Goal: Task Accomplishment & Management: Manage account settings

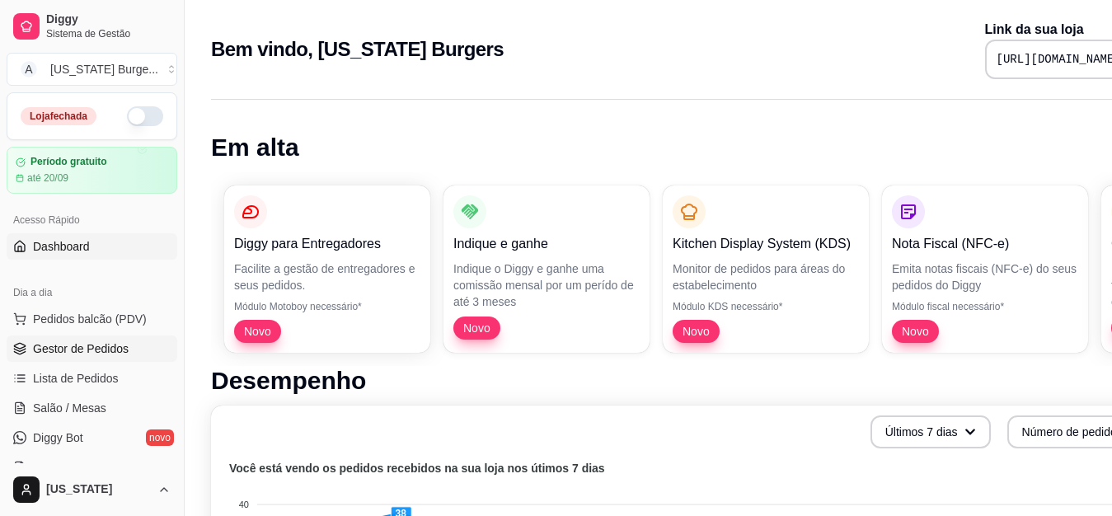
click at [95, 340] on link "Gestor de Pedidos" at bounding box center [92, 349] width 171 height 26
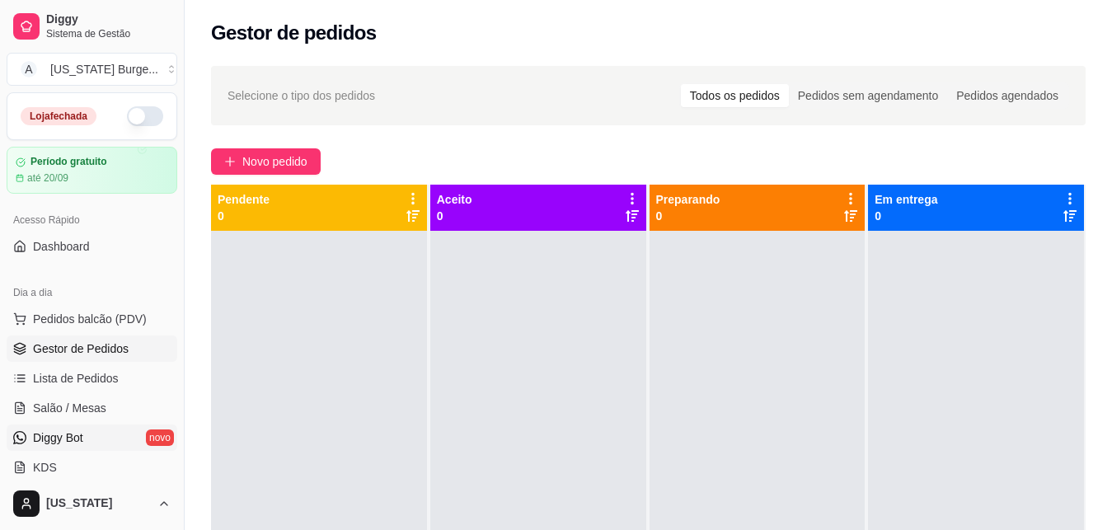
click at [35, 444] on span "Diggy Bot" at bounding box center [58, 438] width 50 height 16
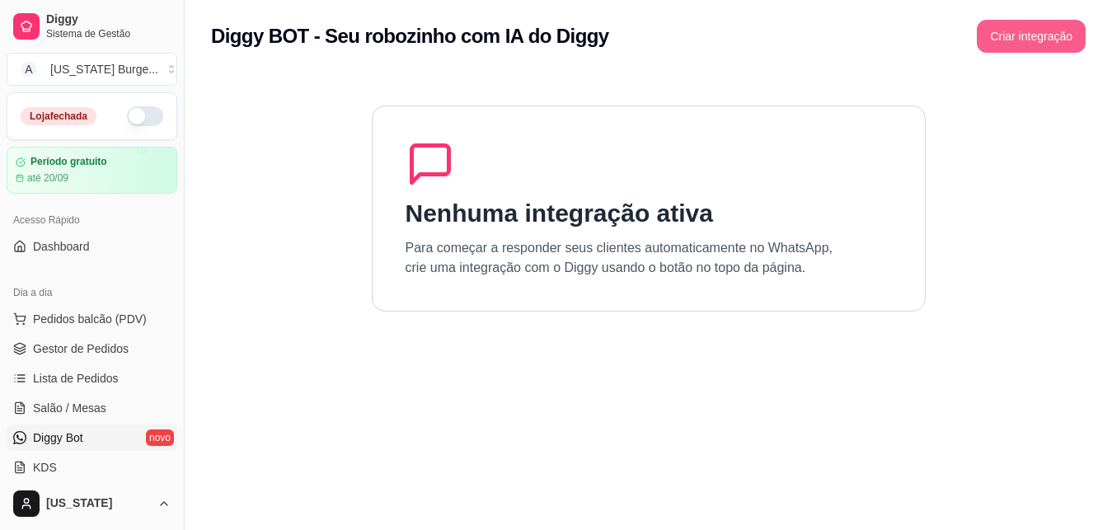
click at [1036, 45] on button "Criar integração" at bounding box center [1031, 36] width 109 height 33
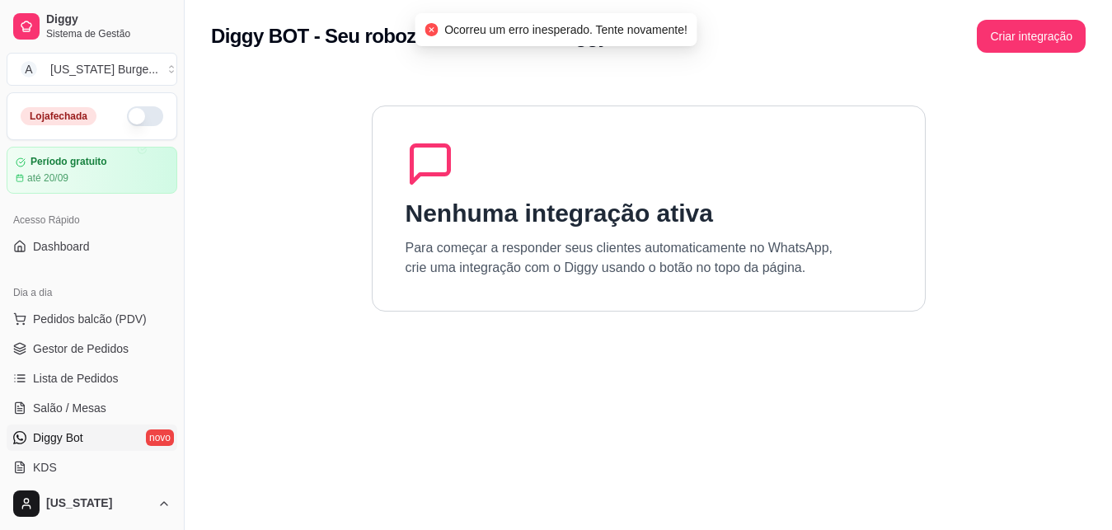
click at [430, 30] on icon "close-circle" at bounding box center [431, 29] width 13 height 13
click at [435, 32] on icon "close-circle" at bounding box center [431, 29] width 13 height 13
click at [98, 446] on link "Diggy Bot novo" at bounding box center [92, 438] width 171 height 26
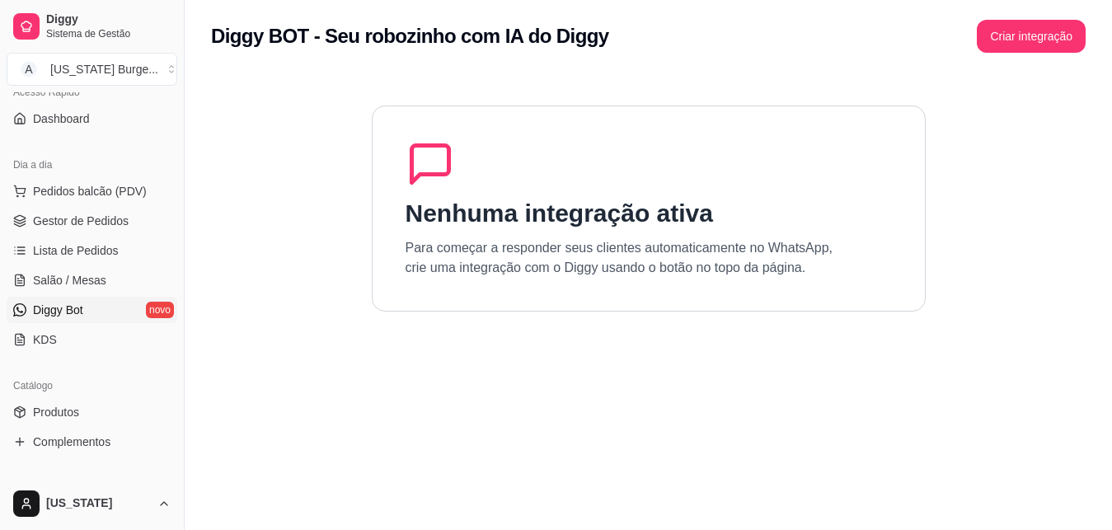
scroll to position [119, 0]
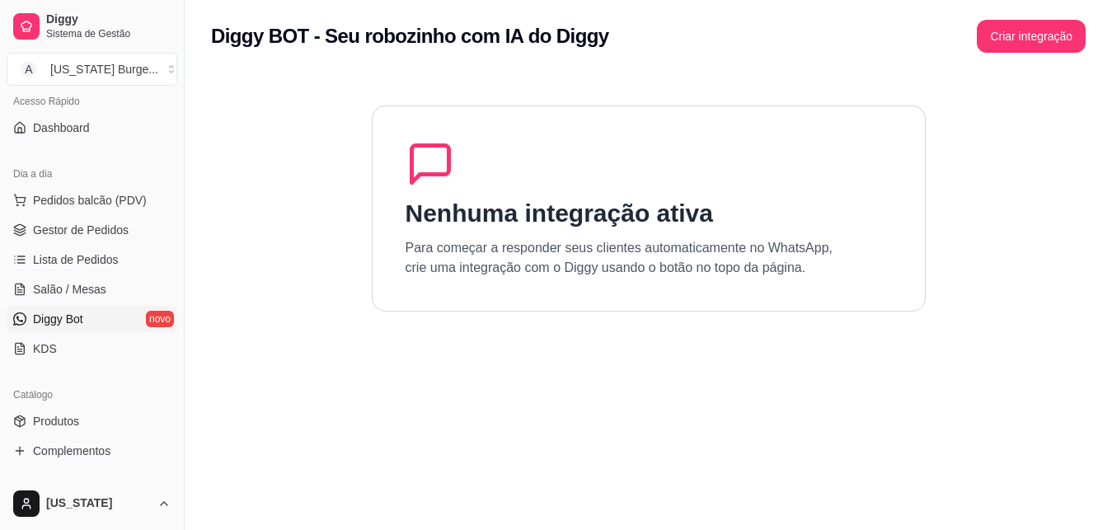
click at [76, 322] on span "Diggy Bot" at bounding box center [58, 319] width 50 height 16
click at [75, 288] on span "Salão / Mesas" at bounding box center [69, 289] width 73 height 16
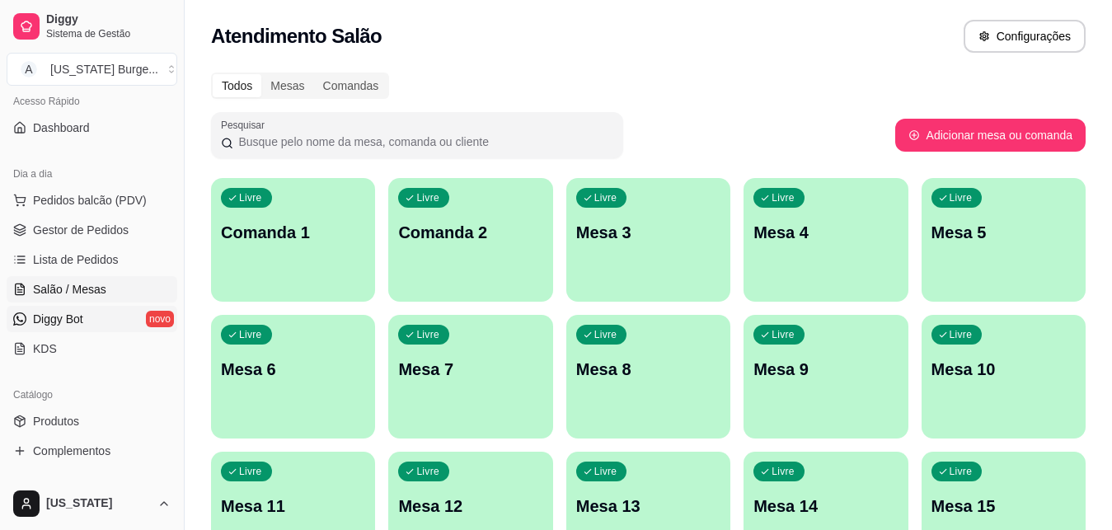
click at [77, 318] on span "Diggy Bot" at bounding box center [58, 319] width 50 height 16
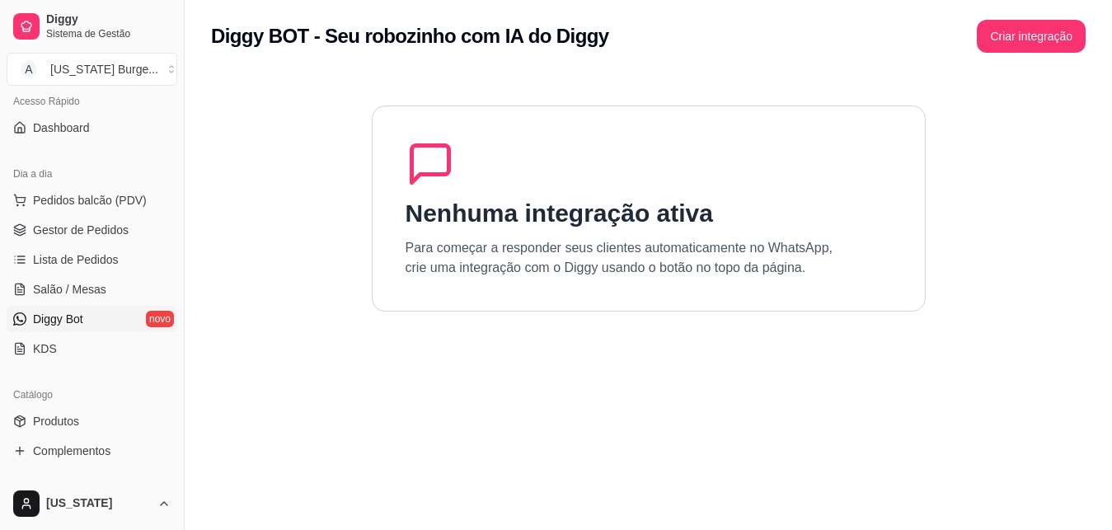
click at [567, 241] on p "Para começar a responder seus clientes automaticamente no WhatsApp, crie uma in…" at bounding box center [620, 258] width 428 height 40
click at [1009, 45] on button "Criar integração" at bounding box center [1031, 36] width 109 height 33
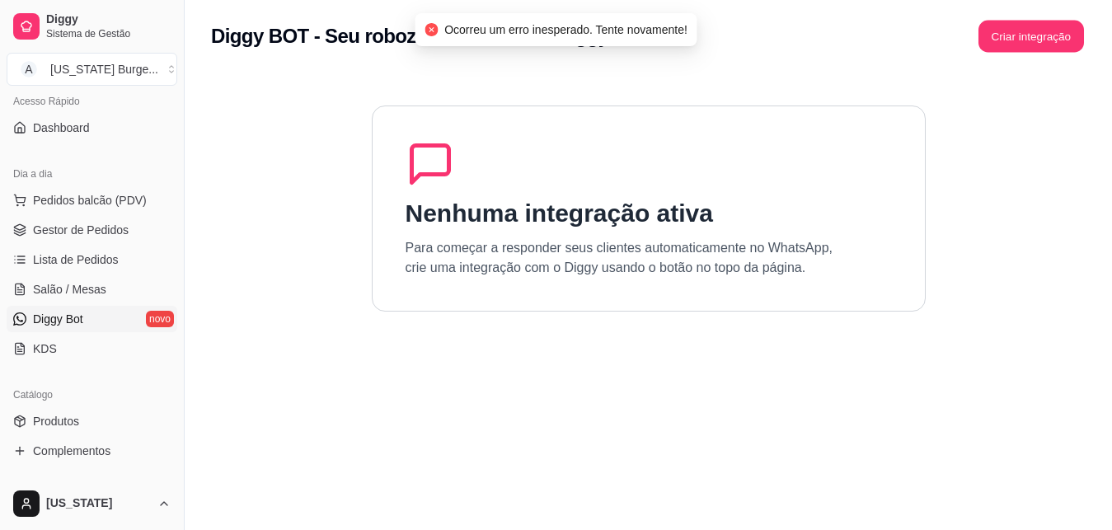
click at [1009, 45] on button "Criar integração" at bounding box center [1032, 37] width 106 height 32
click at [1009, 45] on div "Criar integração" at bounding box center [1031, 36] width 109 height 33
click at [1009, 45] on div "Criar integração" at bounding box center [1020, 36] width 132 height 33
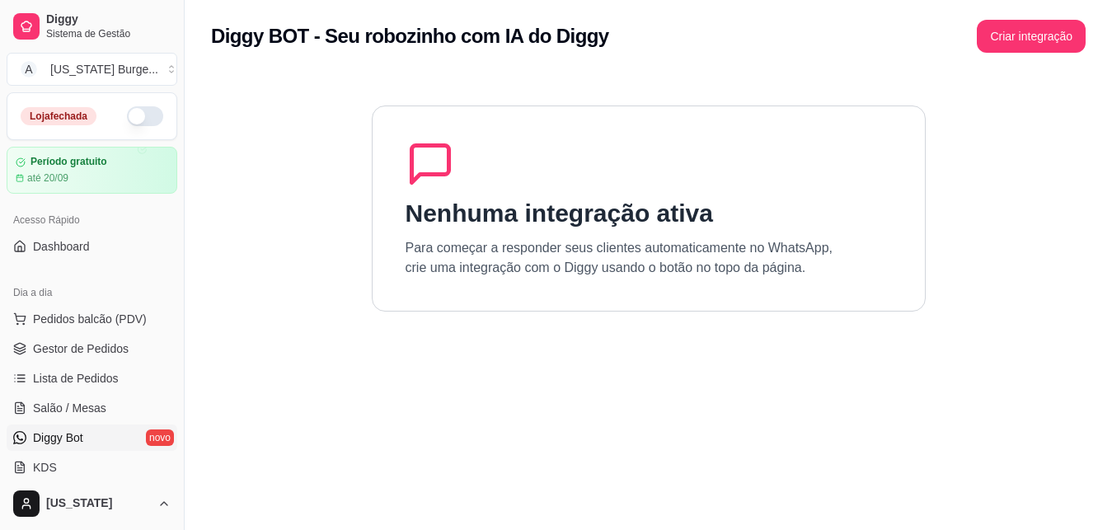
click at [127, 116] on button "button" at bounding box center [145, 116] width 36 height 20
click at [86, 345] on span "Gestor de Pedidos" at bounding box center [81, 349] width 96 height 16
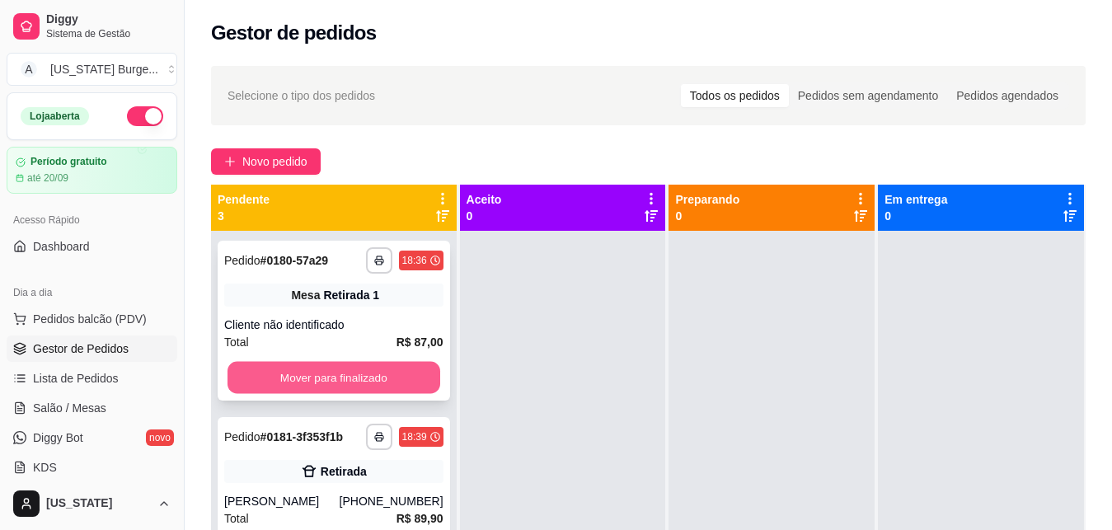
click at [307, 379] on button "Mover para finalizado" at bounding box center [334, 378] width 213 height 32
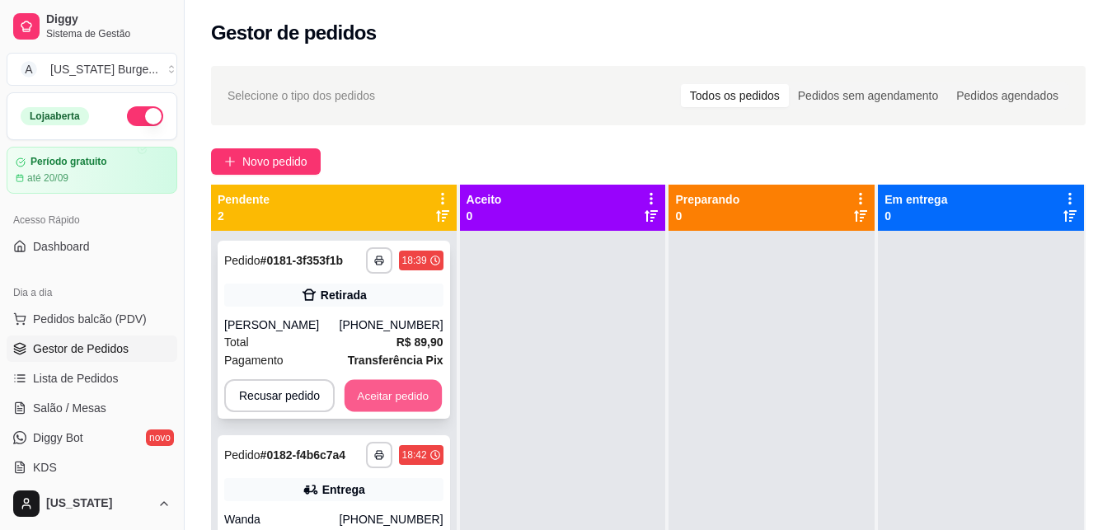
click at [381, 401] on button "Aceitar pedido" at bounding box center [393, 396] width 97 height 32
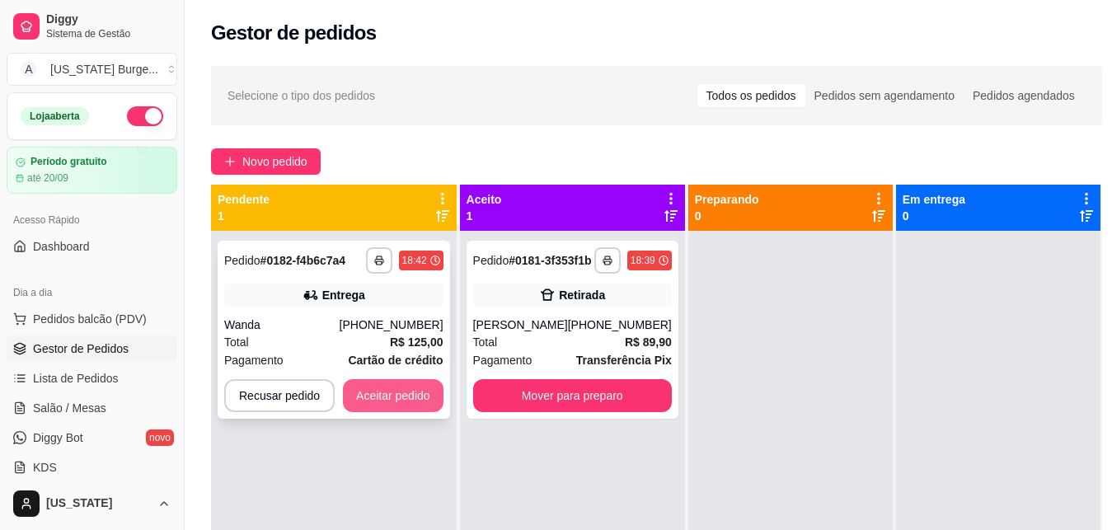
click at [406, 390] on button "Aceitar pedido" at bounding box center [393, 395] width 101 height 33
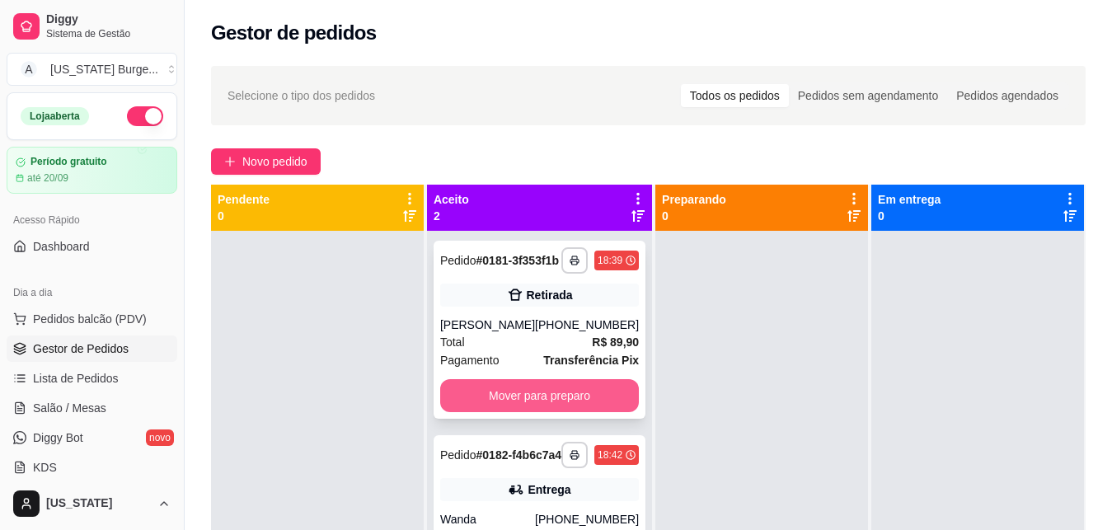
click at [566, 412] on button "Mover para preparo" at bounding box center [539, 395] width 199 height 33
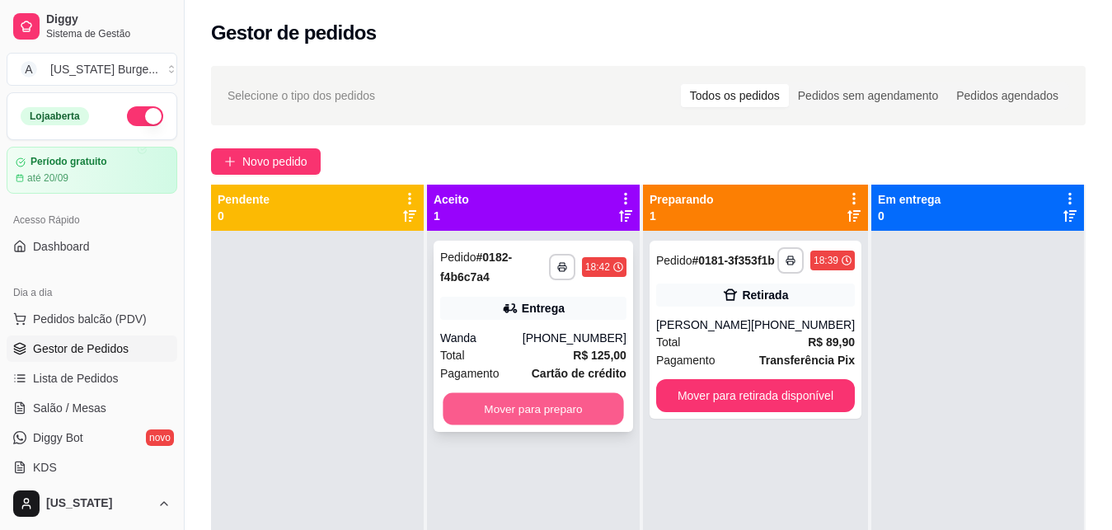
click at [575, 407] on button "Mover para preparo" at bounding box center [533, 409] width 181 height 32
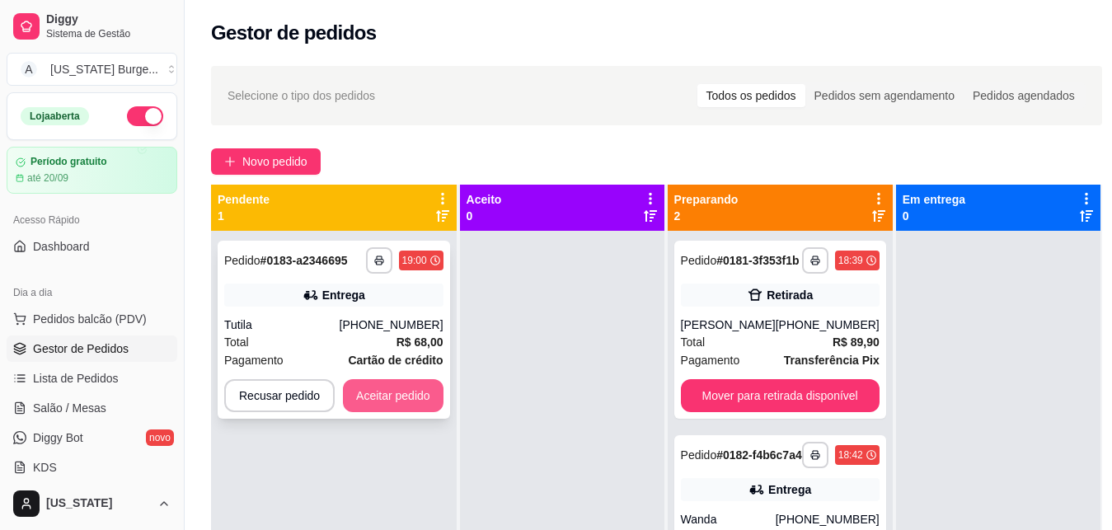
click at [405, 400] on button "Aceitar pedido" at bounding box center [393, 395] width 101 height 33
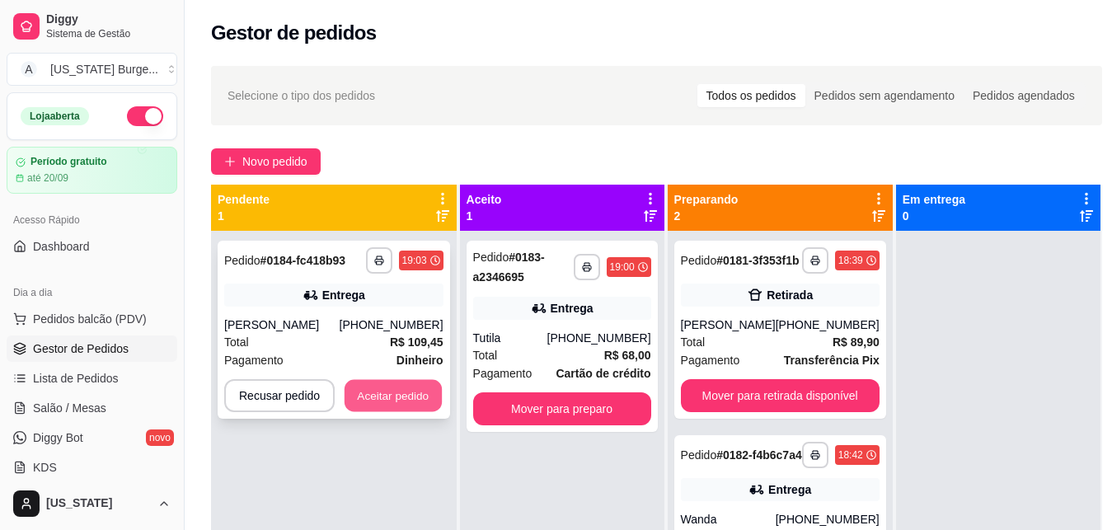
click at [391, 384] on button "Aceitar pedido" at bounding box center [393, 396] width 97 height 32
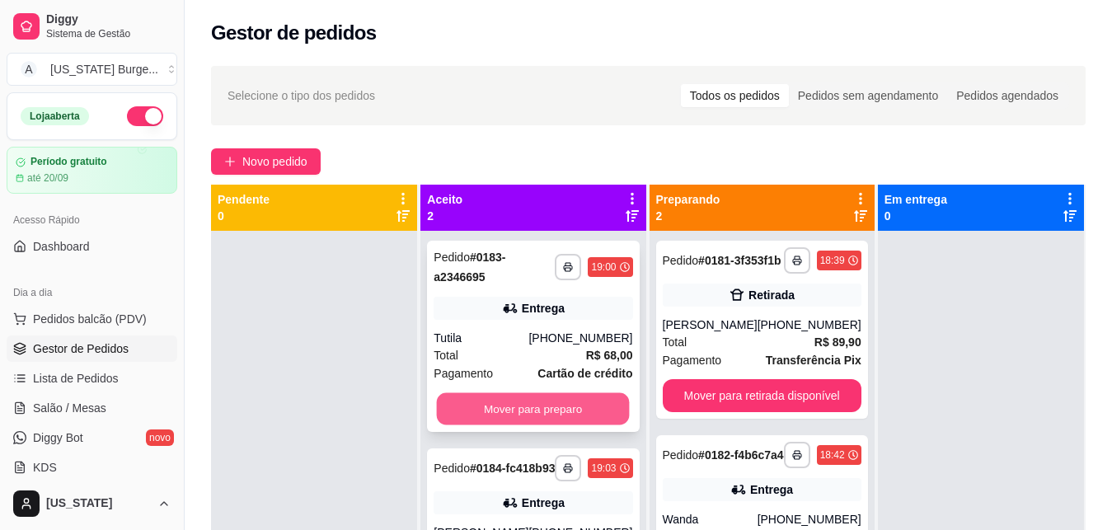
click at [614, 409] on button "Mover para preparo" at bounding box center [533, 409] width 193 height 32
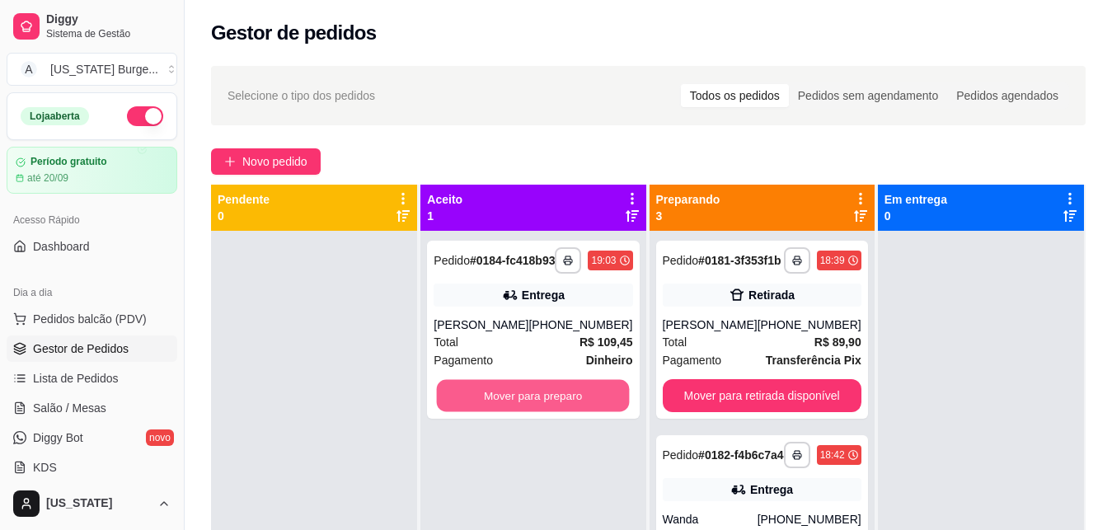
click at [614, 409] on button "Mover para preparo" at bounding box center [533, 396] width 193 height 32
